Goal: Task Accomplishment & Management: Manage account settings

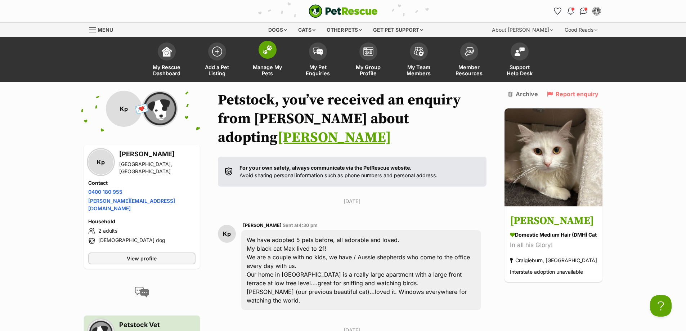
click at [266, 72] on span "Manage My Pets" at bounding box center [268, 70] width 32 height 12
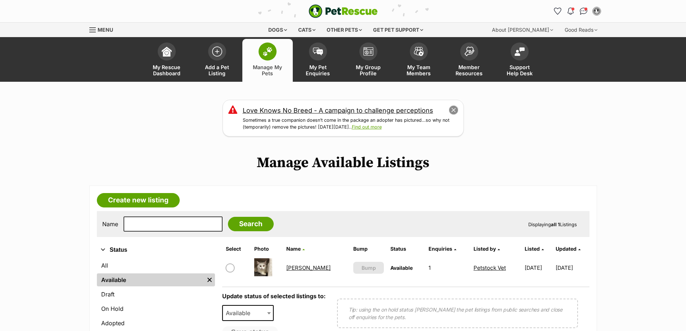
click at [453, 108] on button "close" at bounding box center [454, 110] width 10 height 10
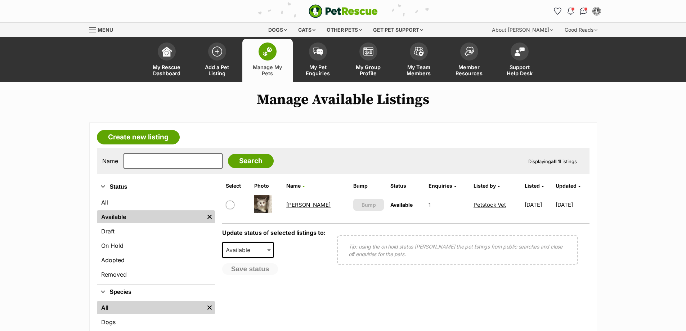
click at [298, 206] on link "Malfoy" at bounding box center [308, 204] width 44 height 7
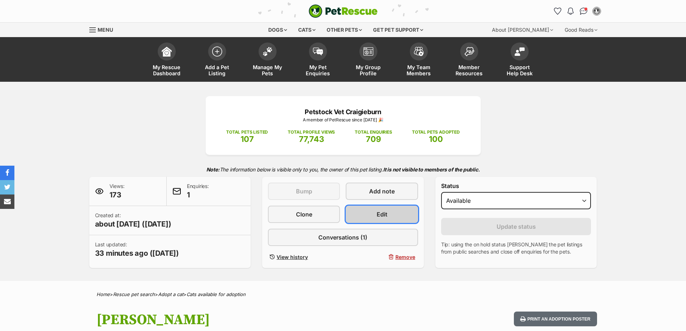
click at [375, 215] on link "Edit" at bounding box center [382, 214] width 72 height 17
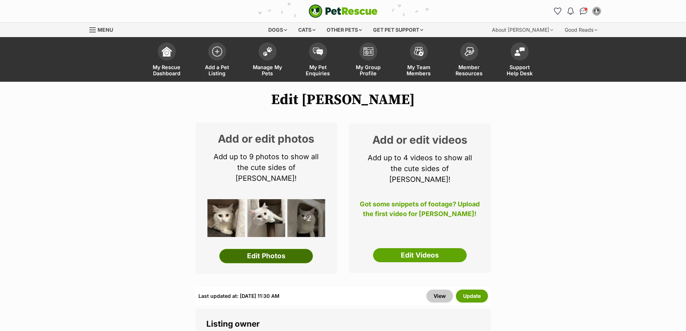
click at [279, 249] on link "Edit Photos" at bounding box center [266, 256] width 94 height 14
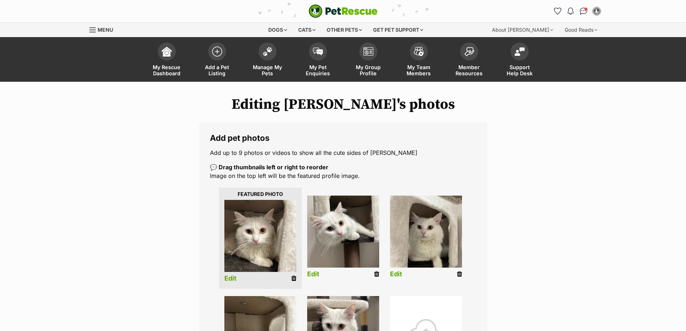
scroll to position [144, 0]
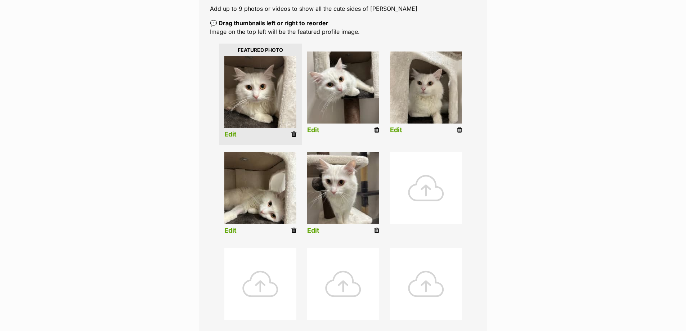
click at [427, 195] on div at bounding box center [426, 188] width 72 height 72
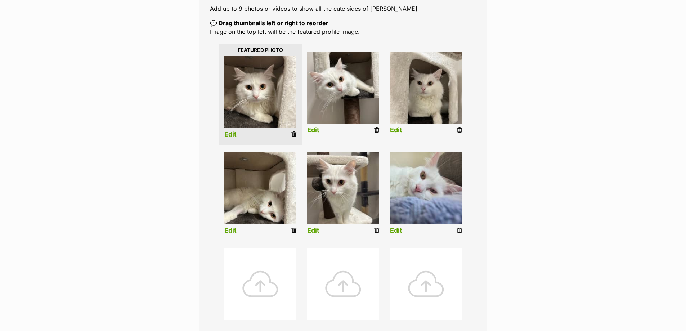
click at [457, 231] on icon at bounding box center [459, 230] width 5 height 6
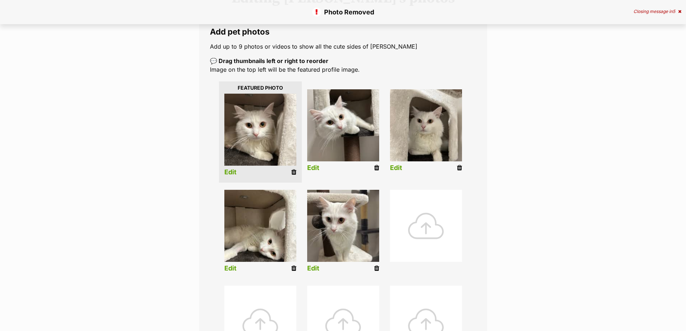
scroll to position [108, 0]
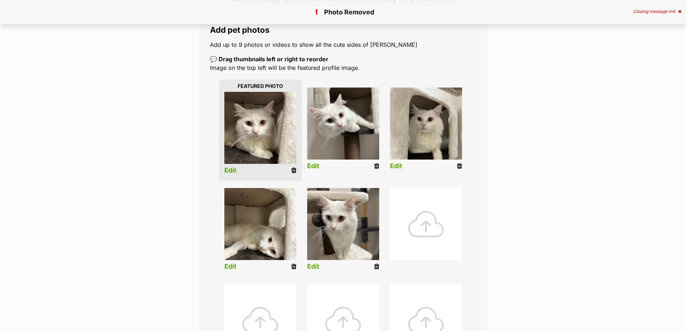
click at [427, 231] on div at bounding box center [426, 224] width 72 height 72
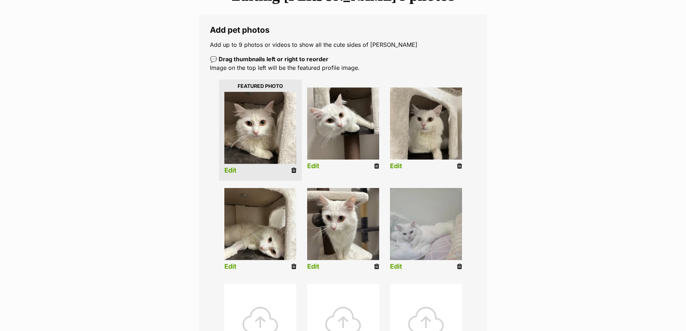
click at [342, 318] on div at bounding box center [343, 320] width 72 height 72
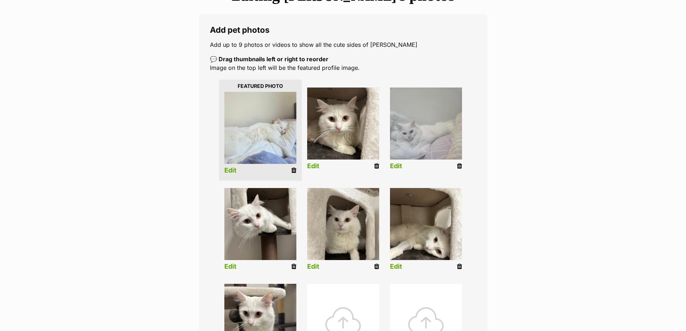
click at [343, 319] on div at bounding box center [343, 320] width 72 height 72
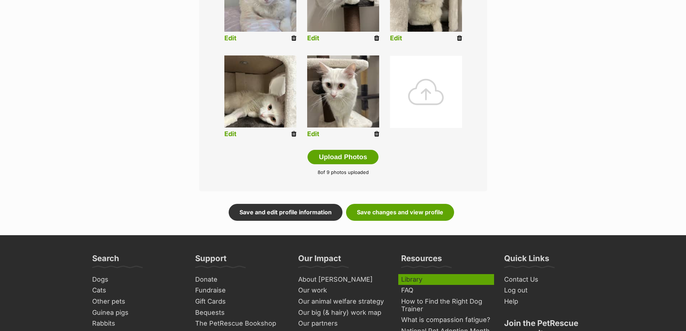
scroll to position [360, 0]
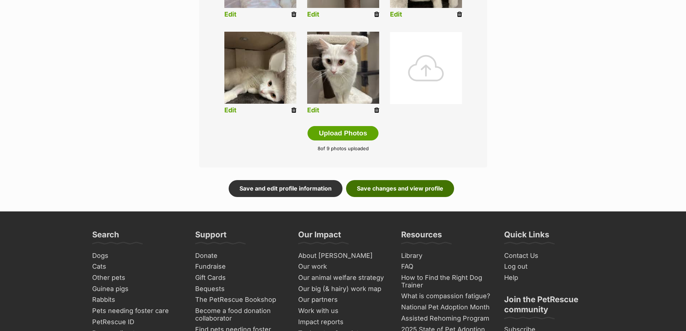
click at [421, 189] on link "Save changes and view profile" at bounding box center [400, 188] width 108 height 17
